Goal: Check status

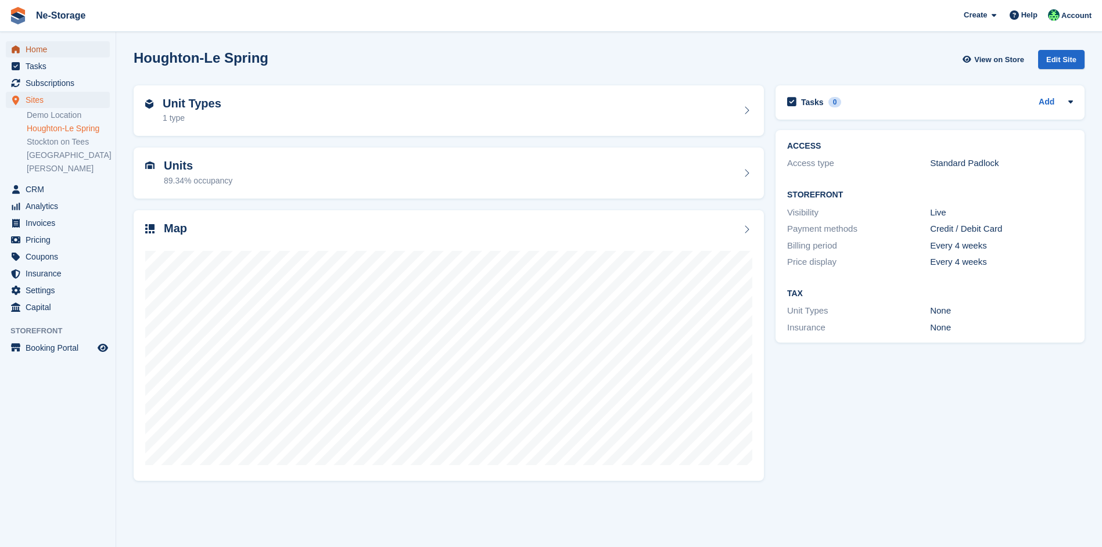
click at [56, 53] on span "Home" at bounding box center [61, 49] width 70 height 16
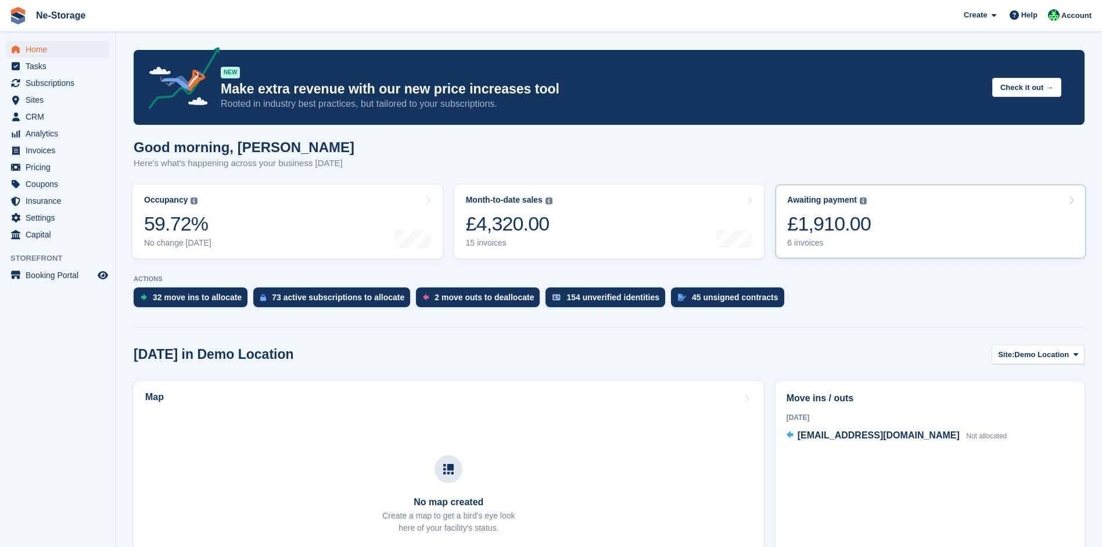
click at [857, 213] on div "£1,910.00" at bounding box center [829, 224] width 84 height 24
